Goal: Communication & Community: Answer question/provide support

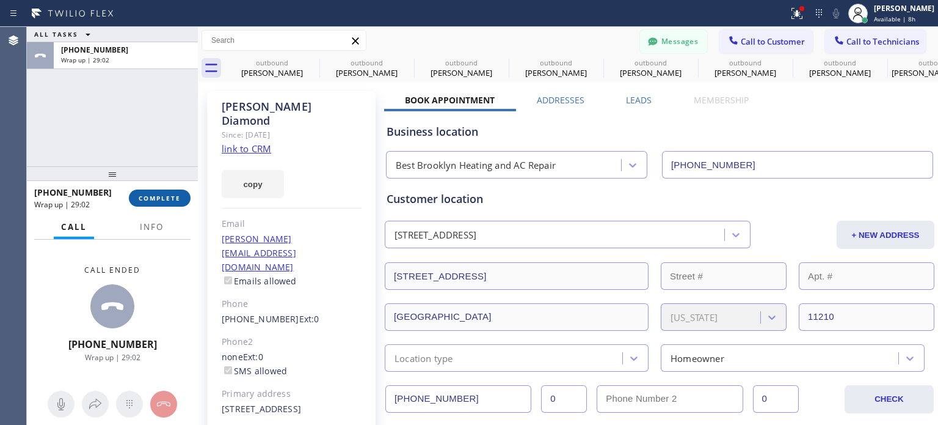
click at [138, 199] on button "COMPLETE" at bounding box center [160, 197] width 62 height 17
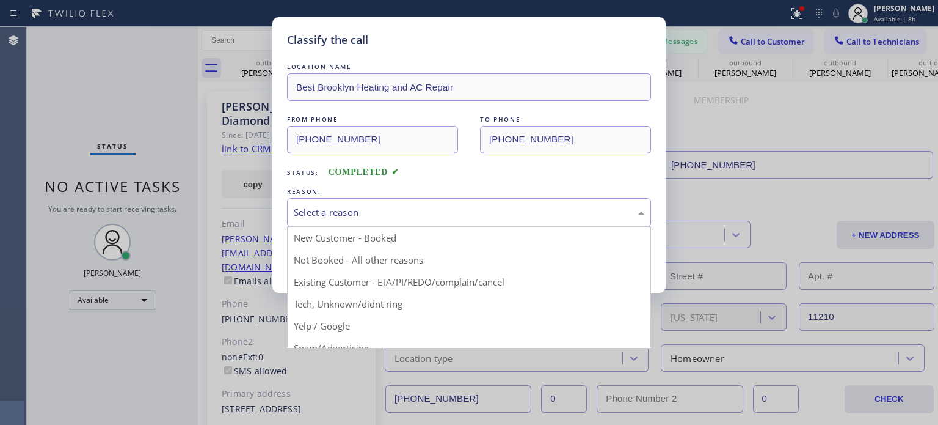
click at [442, 214] on div "Select a reason" at bounding box center [469, 212] width 351 height 14
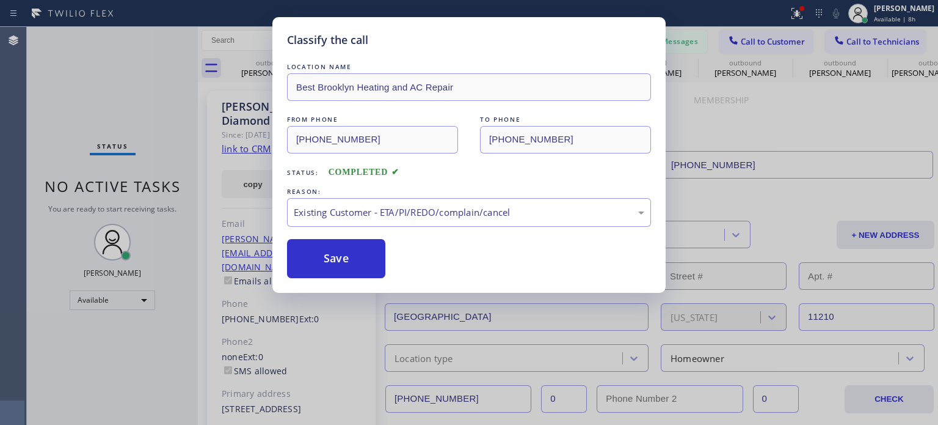
drag, startPoint x: 362, startPoint y: 254, endPoint x: 499, endPoint y: 173, distance: 159.0
click at [362, 253] on button "Save" at bounding box center [336, 258] width 98 height 39
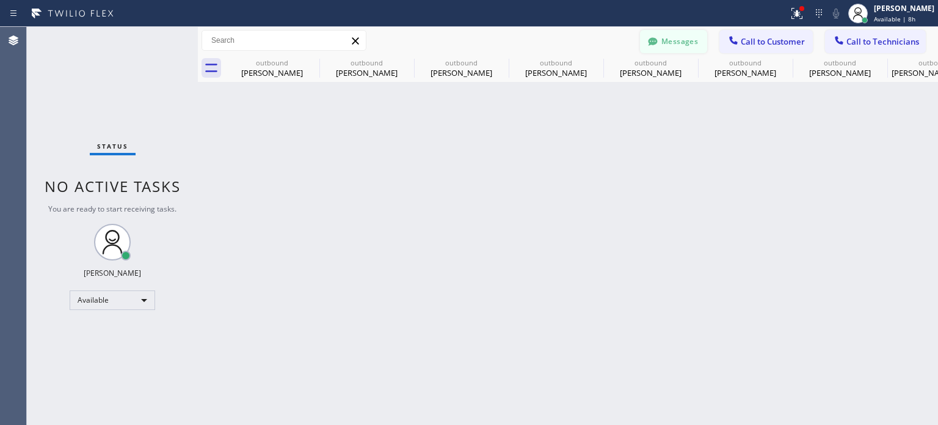
click at [680, 40] on button "Messages" at bounding box center [673, 41] width 67 height 23
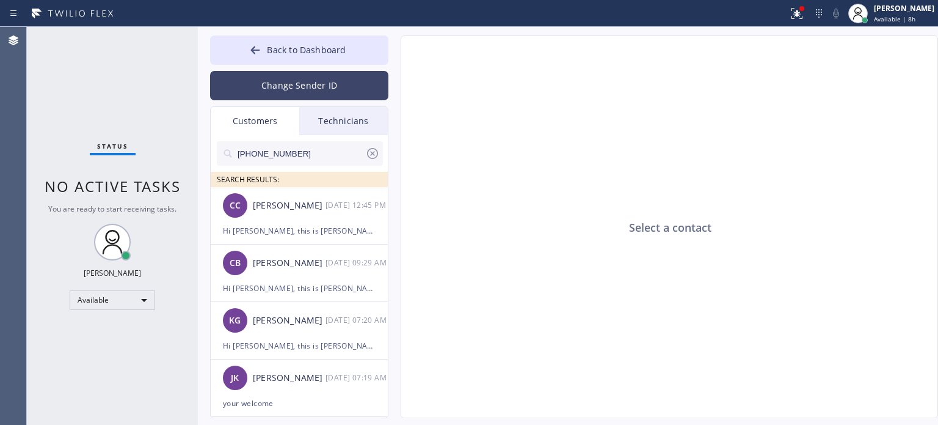
click at [281, 75] on button "Change Sender ID" at bounding box center [299, 85] width 178 height 29
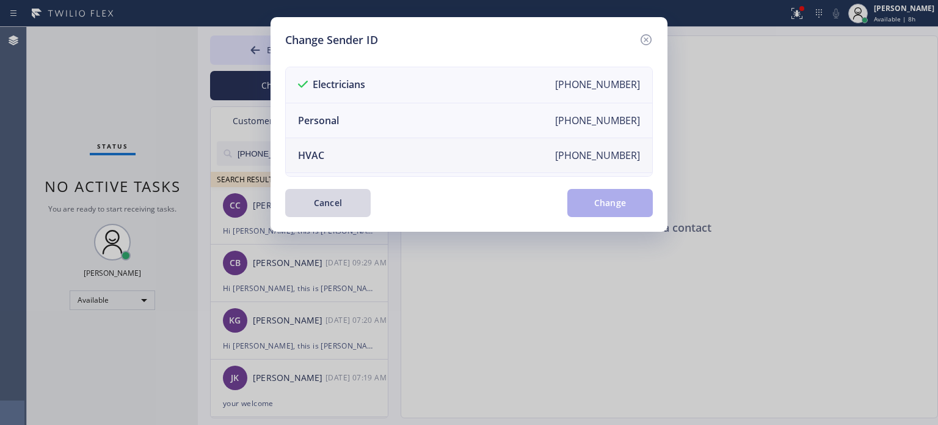
click at [312, 154] on div "HVAC" at bounding box center [311, 154] width 26 height 13
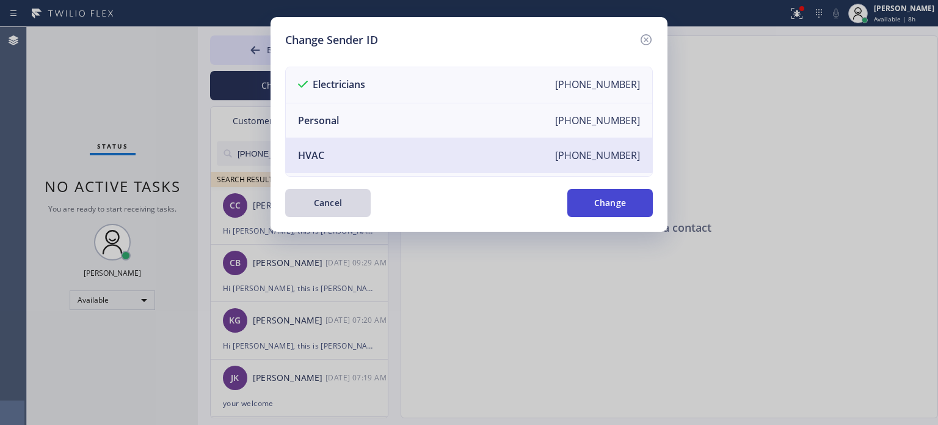
click at [581, 211] on button "Change" at bounding box center [610, 203] width 86 height 28
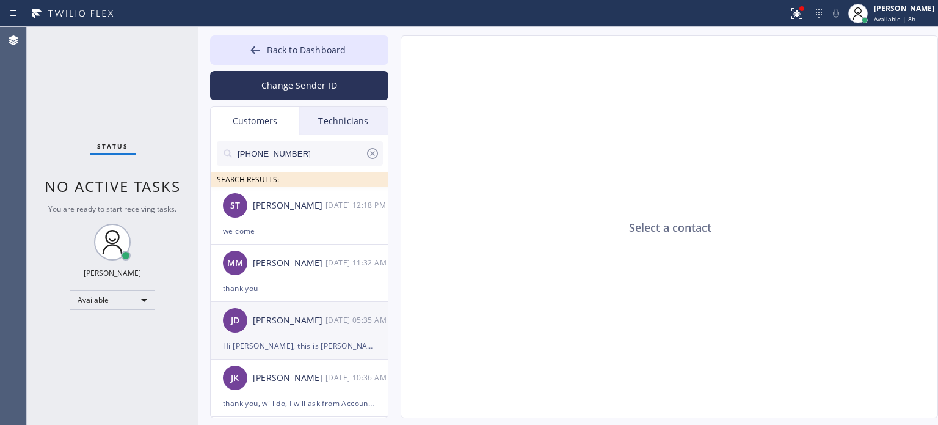
click at [296, 327] on div "[PERSON_NAME]" at bounding box center [289, 320] width 73 height 14
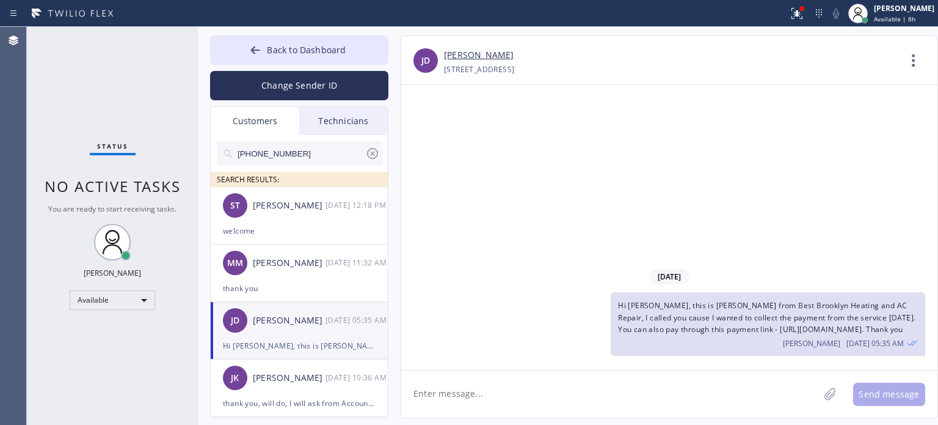
click at [652, 318] on span "Hi [PERSON_NAME], this is [PERSON_NAME] from Best Brooklyn Heating and AC Repai…" at bounding box center [766, 317] width 297 height 34
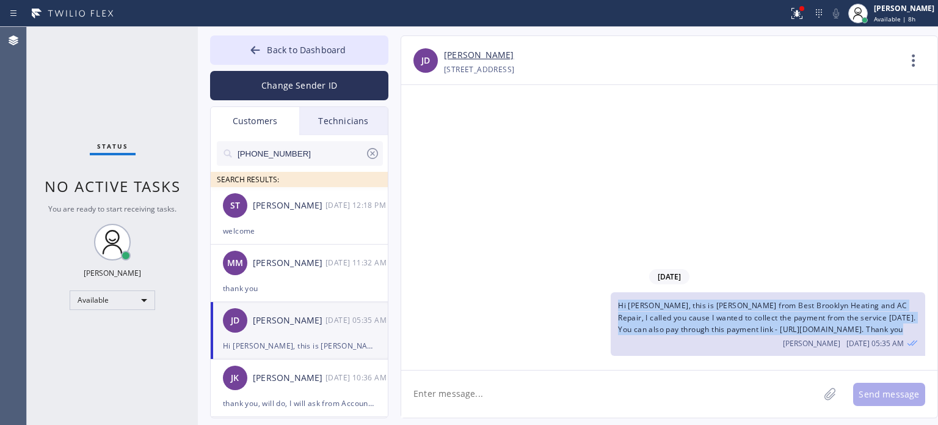
click at [652, 318] on span "Hi [PERSON_NAME], this is [PERSON_NAME] from Best Brooklyn Heating and AC Repai…" at bounding box center [766, 317] width 297 height 34
click at [633, 317] on span "Hi [PERSON_NAME], this is [PERSON_NAME] from Best Brooklyn Heating and AC Repai…" at bounding box center [766, 317] width 297 height 34
click at [688, 339] on div "[PERSON_NAME] [DATE] 05:35 AM" at bounding box center [768, 341] width 300 height 13
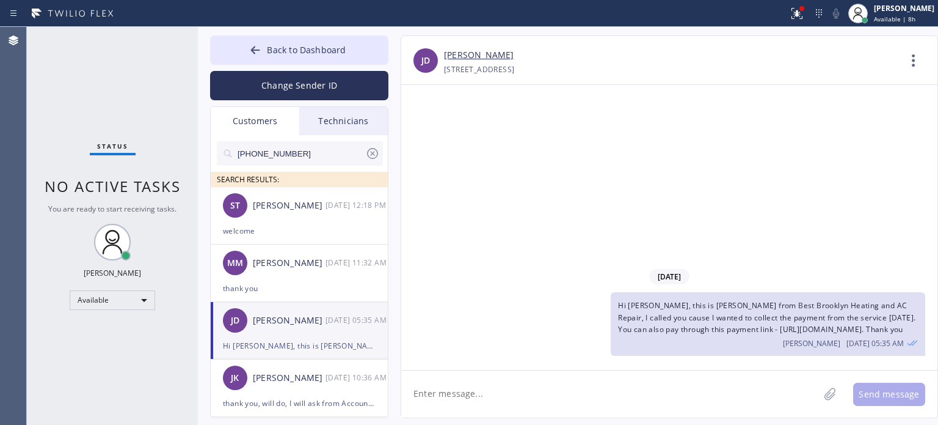
drag, startPoint x: 882, startPoint y: 316, endPoint x: 808, endPoint y: 315, distance: 74.5
click at [808, 315] on span "Hi [PERSON_NAME], this is [PERSON_NAME] from Best Brooklyn Heating and AC Repai…" at bounding box center [766, 317] width 297 height 34
drag, startPoint x: 618, startPoint y: 317, endPoint x: 882, endPoint y: 315, distance: 263.9
click at [882, 315] on span "Hi [PERSON_NAME], this is [PERSON_NAME] from Best Brooklyn Heating and AC Repai…" at bounding box center [766, 317] width 297 height 34
copy span "[URL][DOMAIN_NAME]"
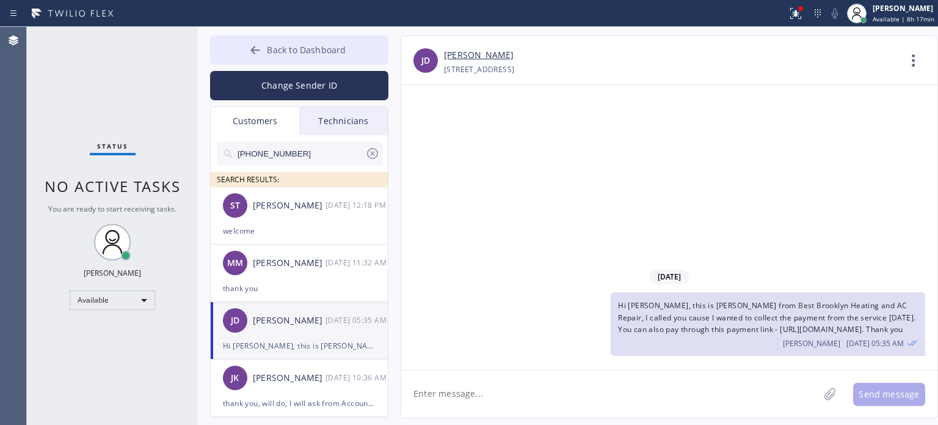
click at [253, 44] on icon at bounding box center [255, 50] width 12 height 12
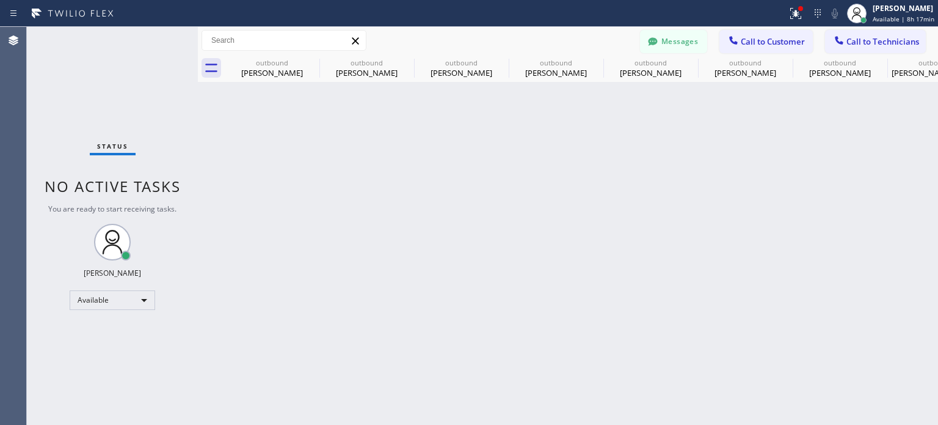
click at [772, 45] on span "Call to Customer" at bounding box center [773, 41] width 64 height 11
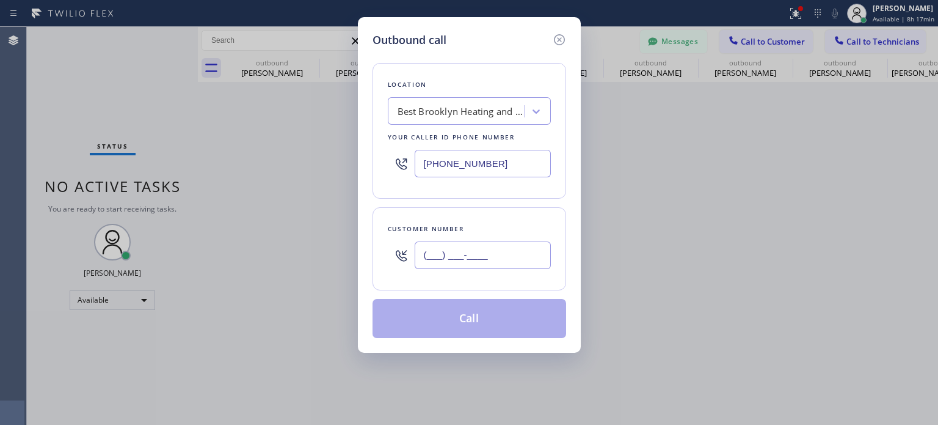
drag, startPoint x: 476, startPoint y: 255, endPoint x: 491, endPoint y: 226, distance: 33.1
click at [478, 254] on input "(___) ___-____" at bounding box center [483, 254] width 136 height 27
paste input "908) 403-0874"
type input "[PHONE_NUMBER]"
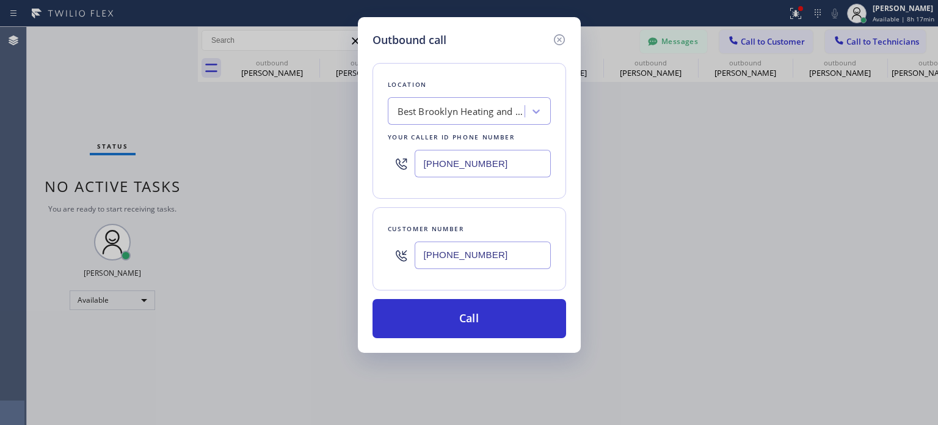
click at [456, 161] on input "[PHONE_NUMBER]" at bounding box center [483, 163] width 136 height 27
click at [457, 163] on input "[PHONE_NUMBER]" at bounding box center [483, 163] width 136 height 27
click at [457, 165] on input "[PHONE_NUMBER]" at bounding box center [483, 163] width 136 height 27
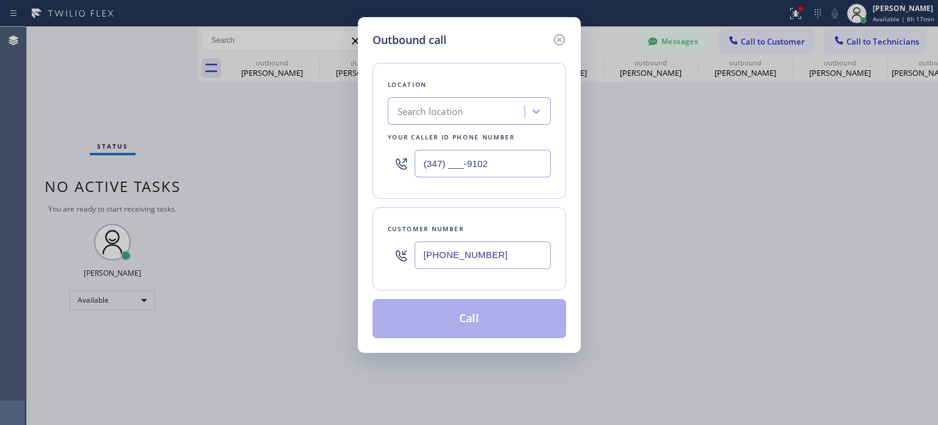
type input "(347) ___-9102"
click at [450, 109] on div "Search location" at bounding box center [431, 111] width 66 height 14
paste input "Top Rated Electric [PERSON_NAME]([PERSON_NAME] Electric)"
type input "Top Rated Electric [PERSON_NAME]([PERSON_NAME] Electric)"
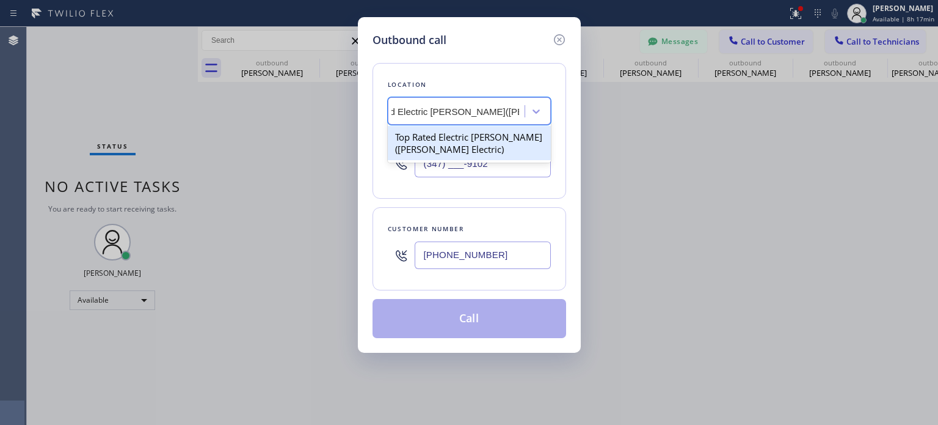
click at [436, 130] on div "Top Rated Electric [PERSON_NAME]([PERSON_NAME] Electric)" at bounding box center [469, 143] width 163 height 34
type input "[PHONE_NUMBER]"
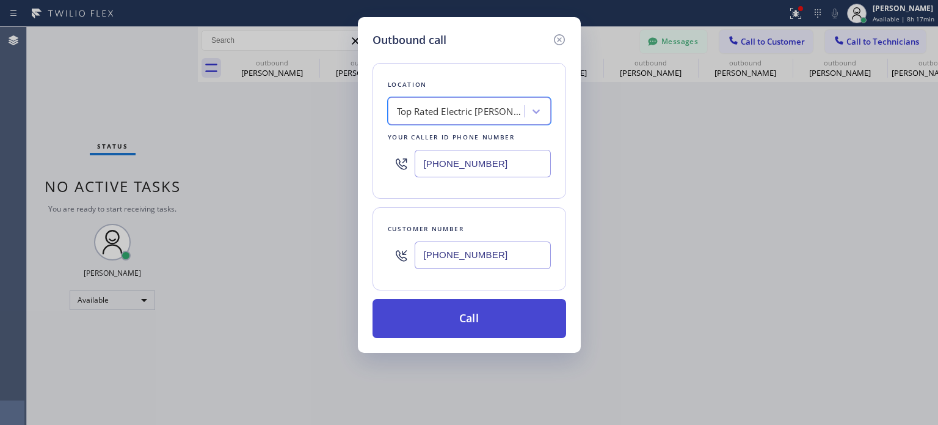
click at [432, 318] on button "Call" at bounding box center [470, 318] width 194 height 39
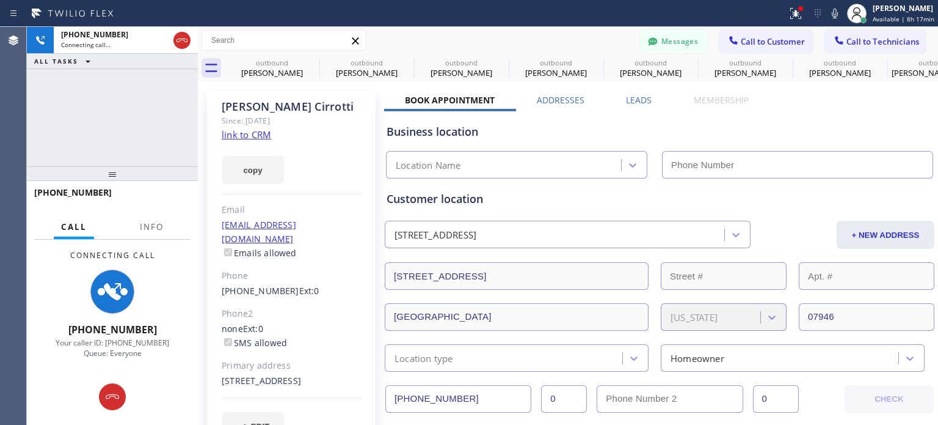
type input "[PHONE_NUMBER]"
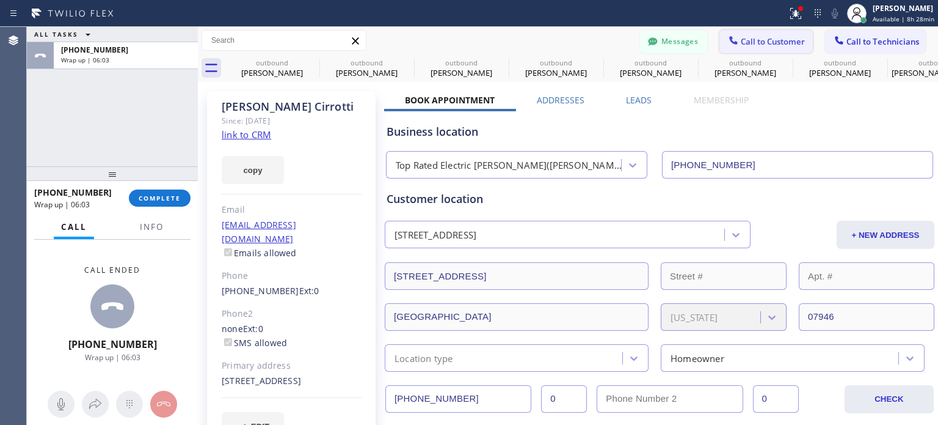
click at [741, 36] on span "Call to Customer" at bounding box center [773, 41] width 64 height 11
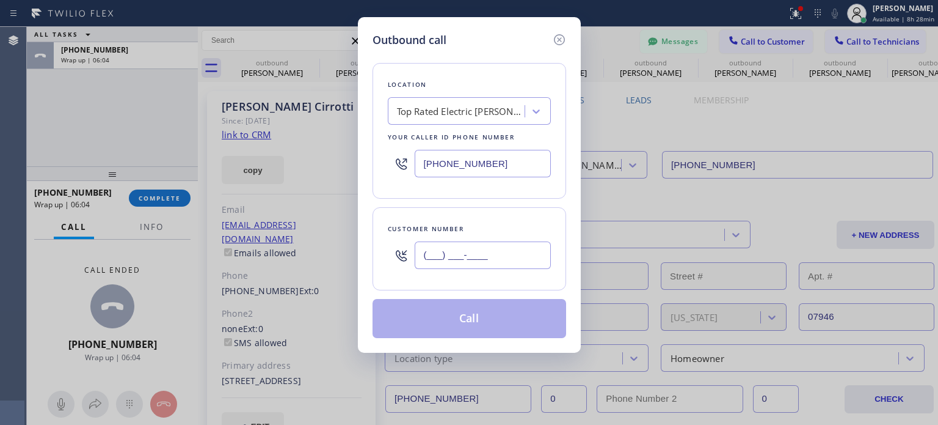
click at [508, 254] on input "(___) ___-____" at bounding box center [483, 254] width 136 height 27
paste input "908) 403-0874"
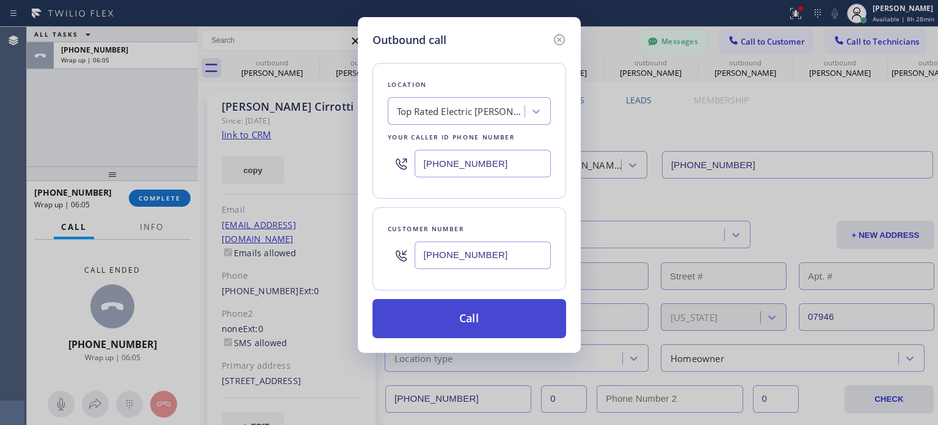
type input "[PHONE_NUMBER]"
click at [433, 319] on button "Call" at bounding box center [470, 318] width 194 height 39
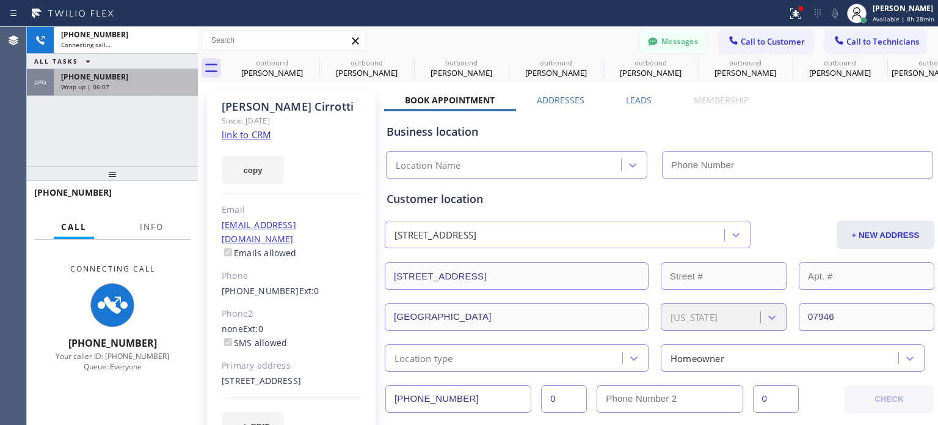
click at [92, 80] on span "[PHONE_NUMBER]" at bounding box center [94, 76] width 67 height 10
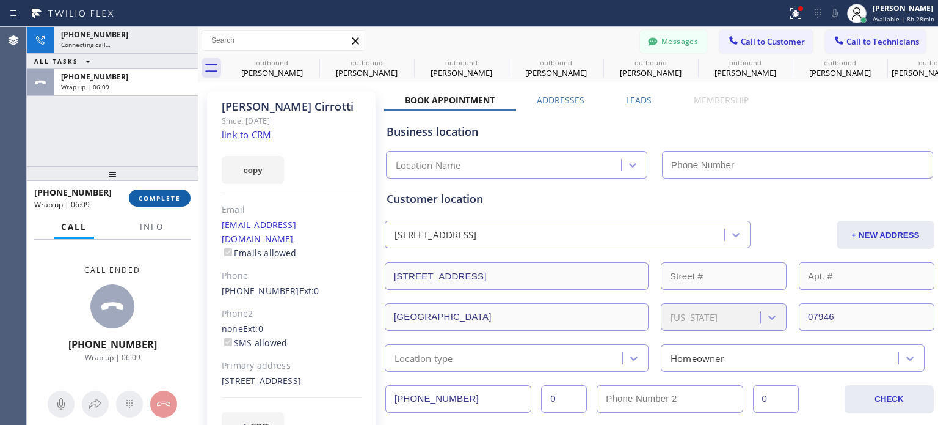
click at [159, 202] on button "COMPLETE" at bounding box center [160, 197] width 62 height 17
type input "[PHONE_NUMBER]"
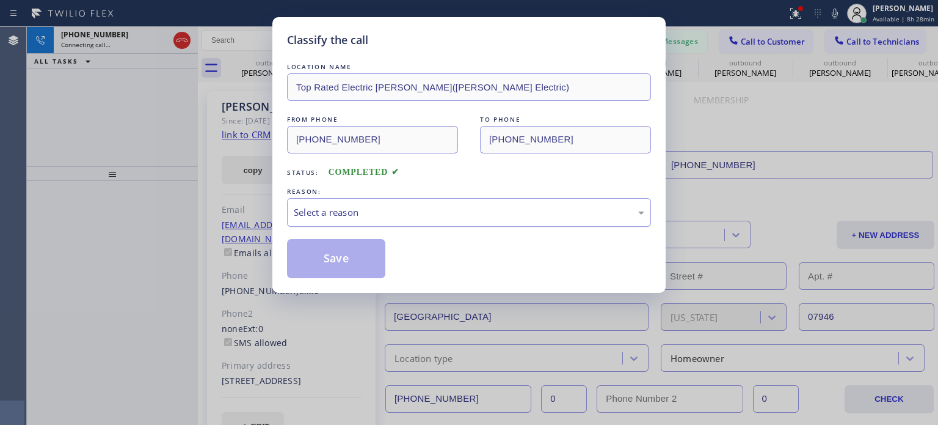
click at [400, 214] on div "Select a reason" at bounding box center [469, 212] width 351 height 14
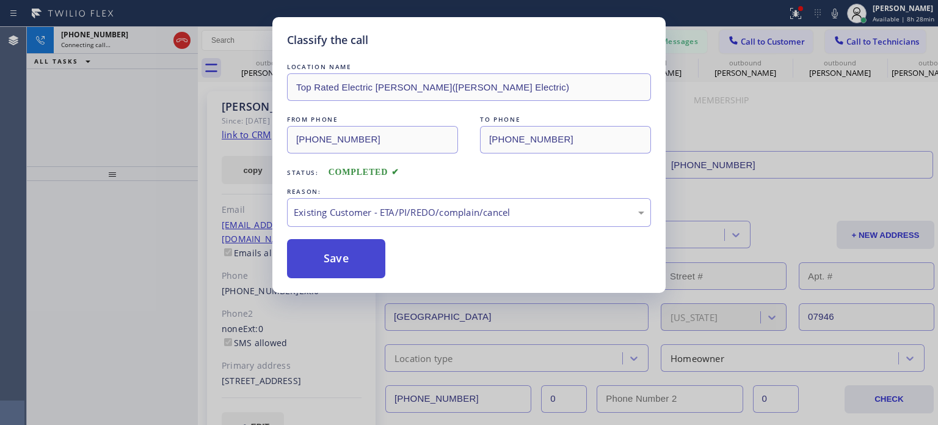
click at [360, 254] on button "Save" at bounding box center [336, 258] width 98 height 39
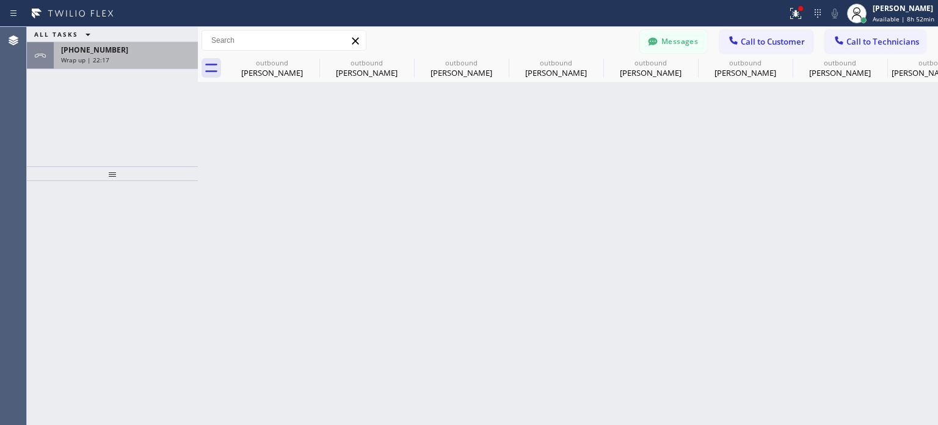
click at [79, 57] on span "Wrap up | 22:17" at bounding box center [85, 60] width 48 height 9
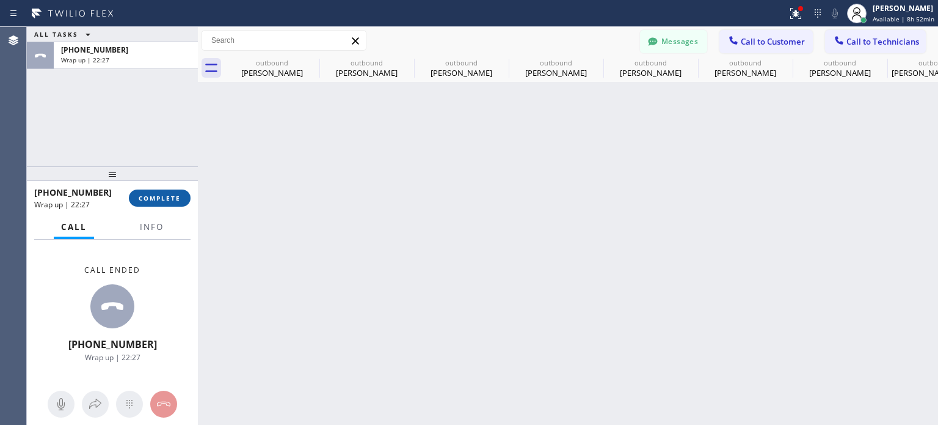
click at [144, 194] on span "COMPLETE" at bounding box center [160, 198] width 42 height 9
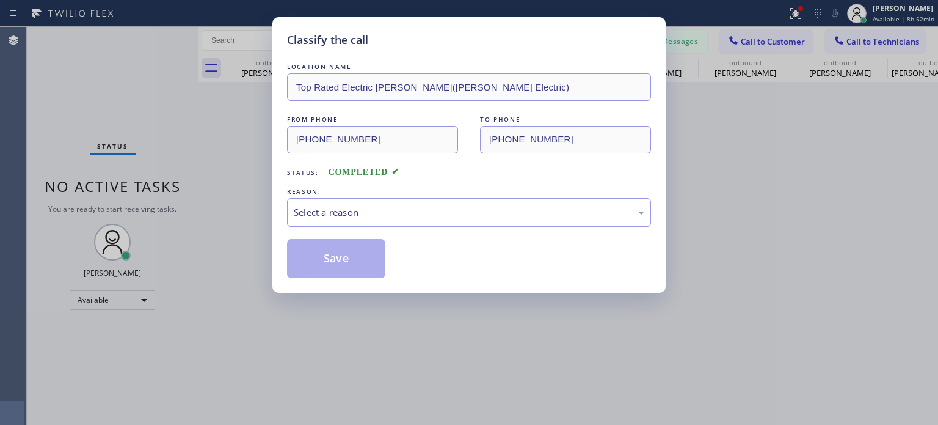
click at [330, 211] on div "Select a reason" at bounding box center [469, 212] width 351 height 14
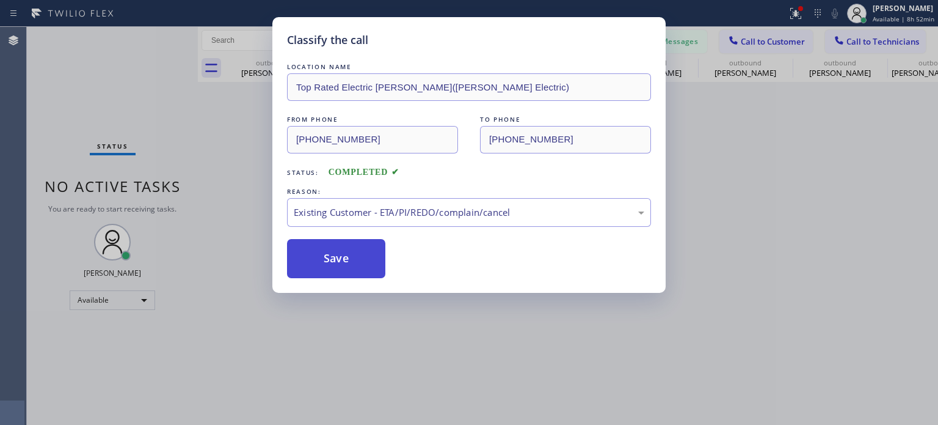
click at [359, 261] on button "Save" at bounding box center [336, 258] width 98 height 39
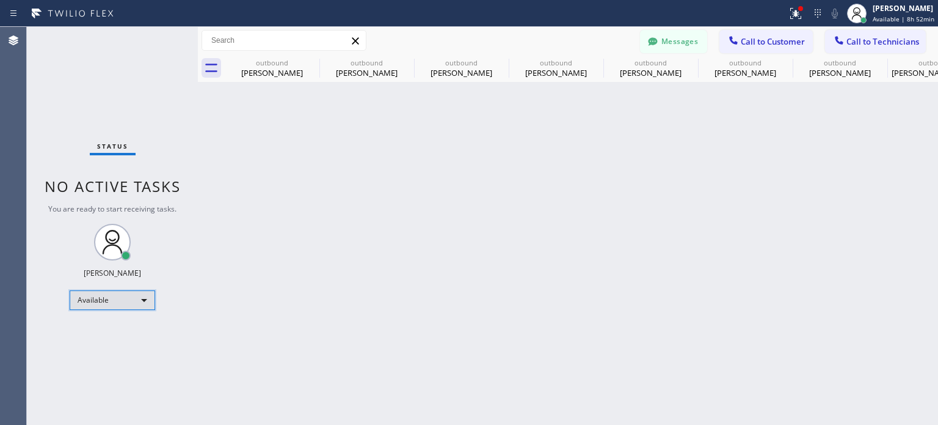
click at [121, 293] on div "Available" at bounding box center [113, 300] width 86 height 20
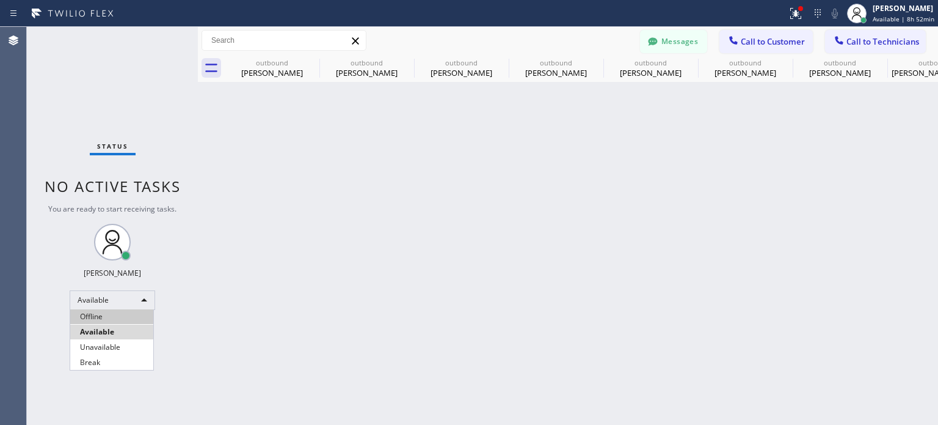
click at [96, 315] on li "Offline" at bounding box center [111, 316] width 83 height 15
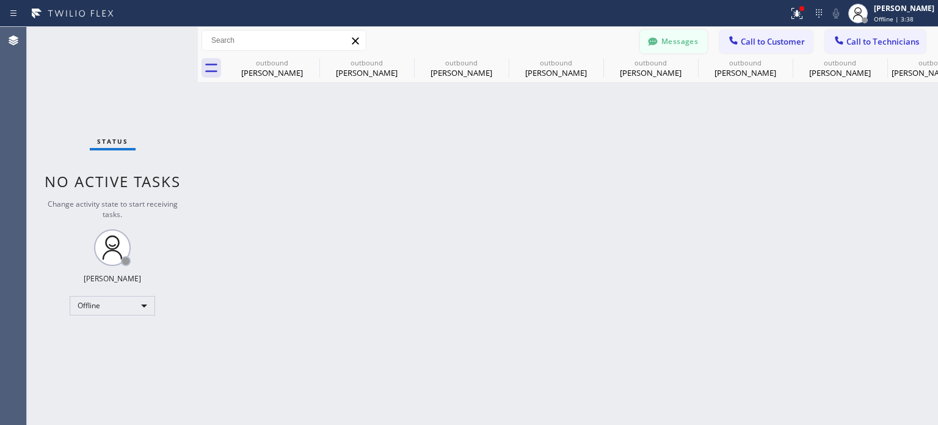
click at [668, 41] on button "Messages" at bounding box center [673, 41] width 67 height 23
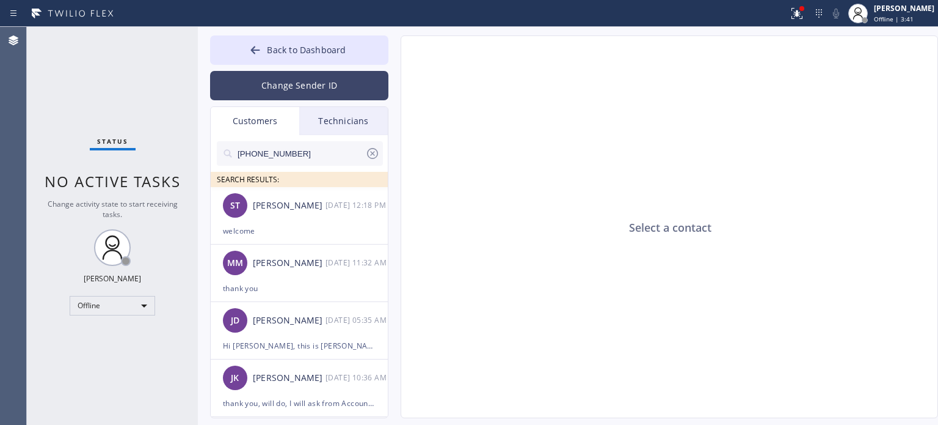
click at [283, 84] on button "Change Sender ID" at bounding box center [299, 85] width 178 height 29
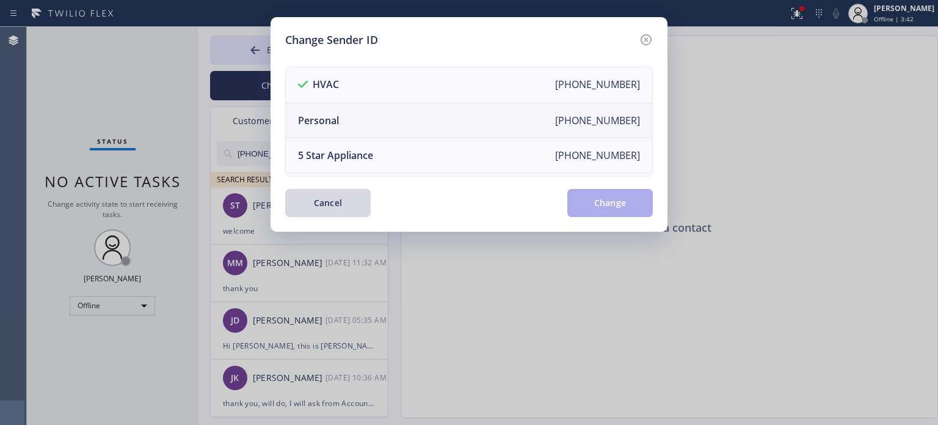
scroll to position [142, 0]
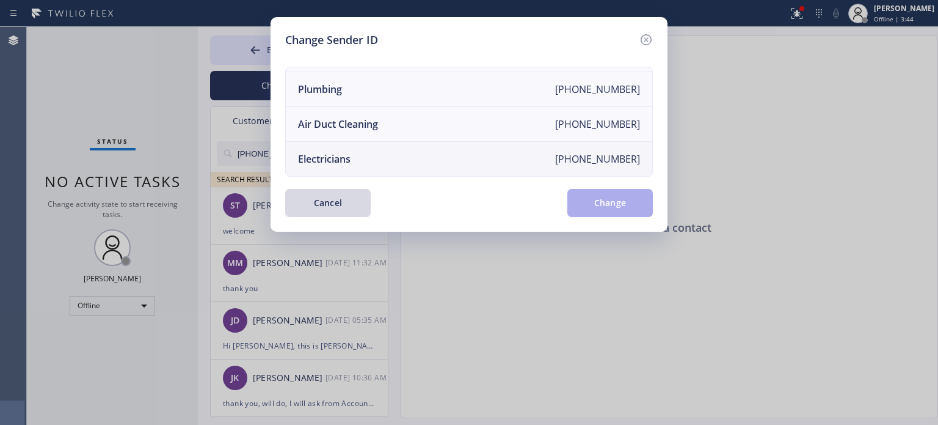
click at [359, 155] on li "Electricians [PHONE_NUMBER]" at bounding box center [469, 159] width 367 height 34
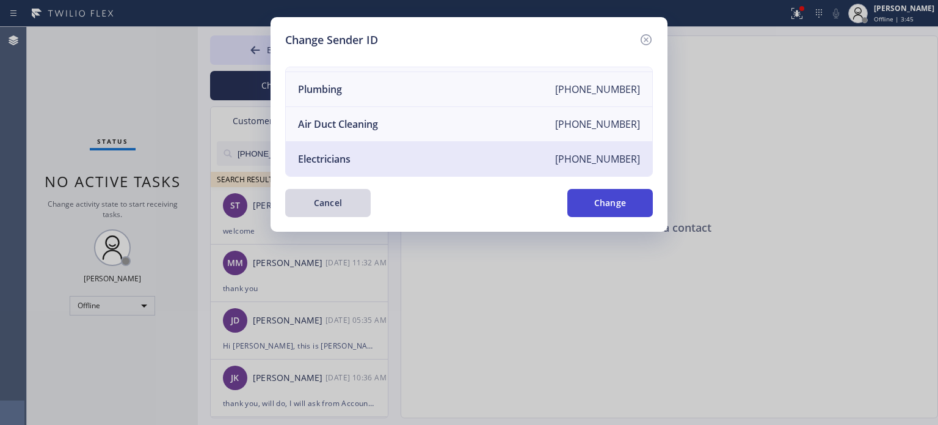
click at [600, 192] on button "Change" at bounding box center [610, 203] width 86 height 28
